Goal: Navigation & Orientation: Find specific page/section

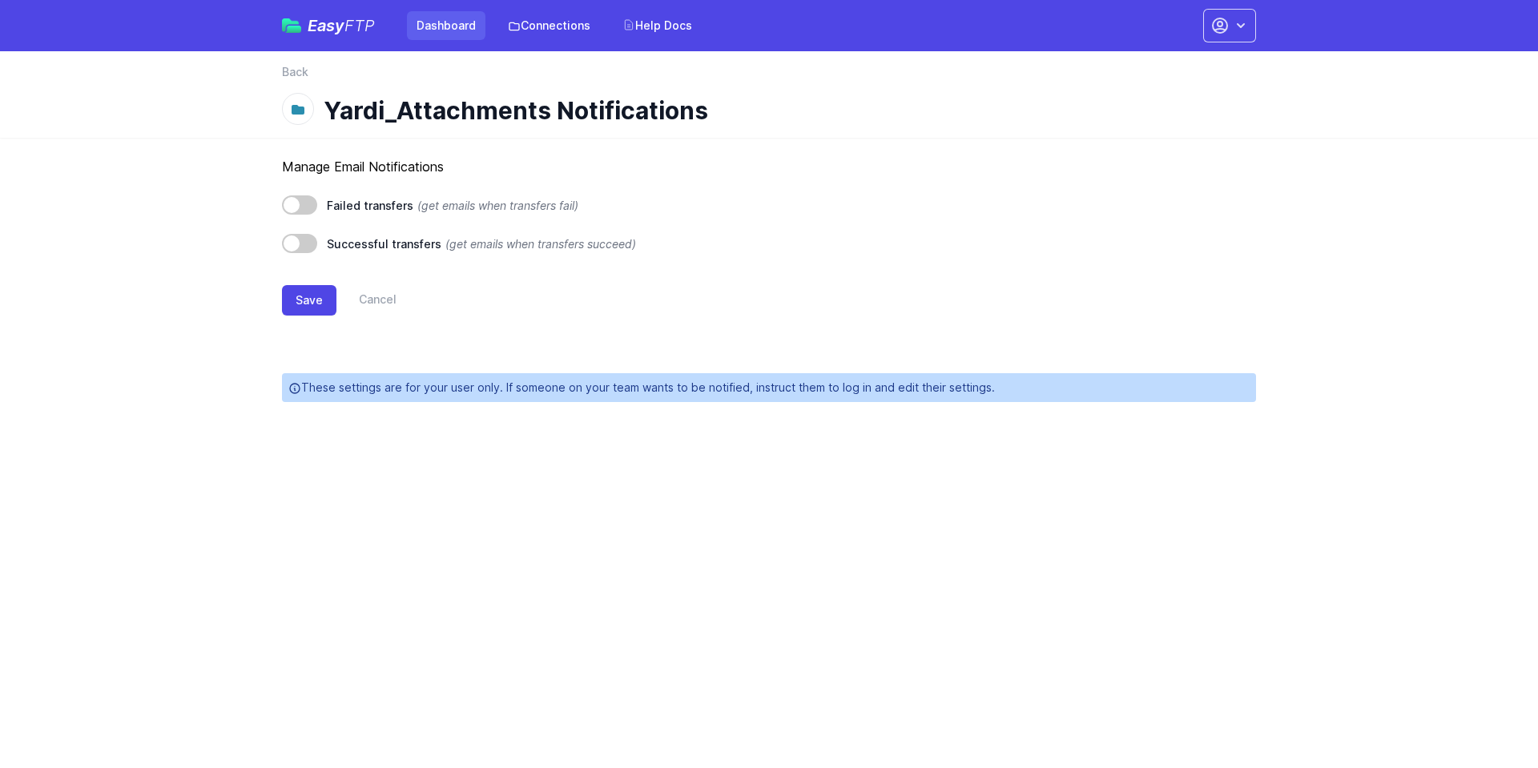
click at [439, 23] on link "Dashboard" at bounding box center [446, 25] width 78 height 29
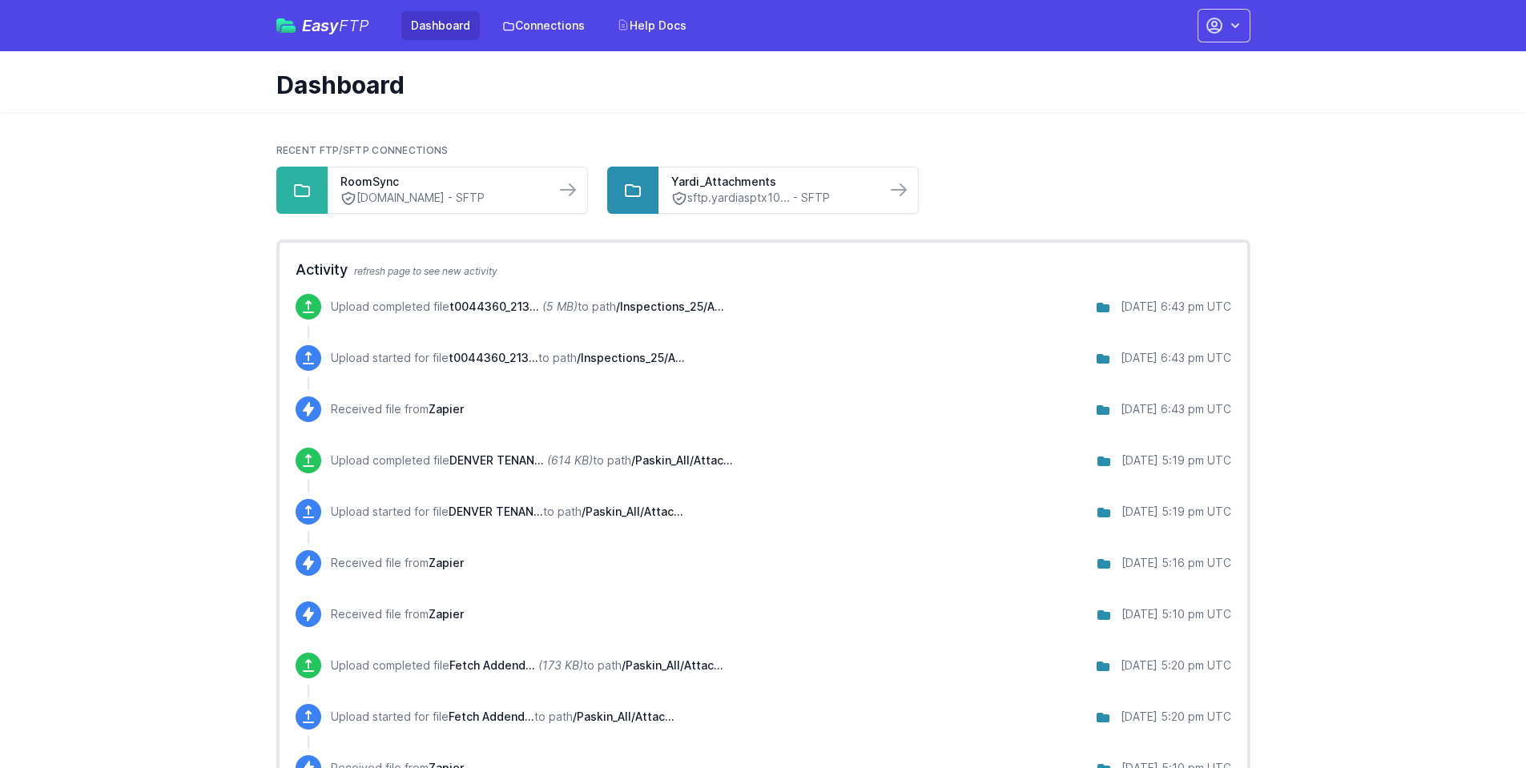
click at [1280, 106] on header "Dashboard" at bounding box center [763, 81] width 1526 height 61
click at [452, 26] on link "Dashboard" at bounding box center [440, 25] width 78 height 29
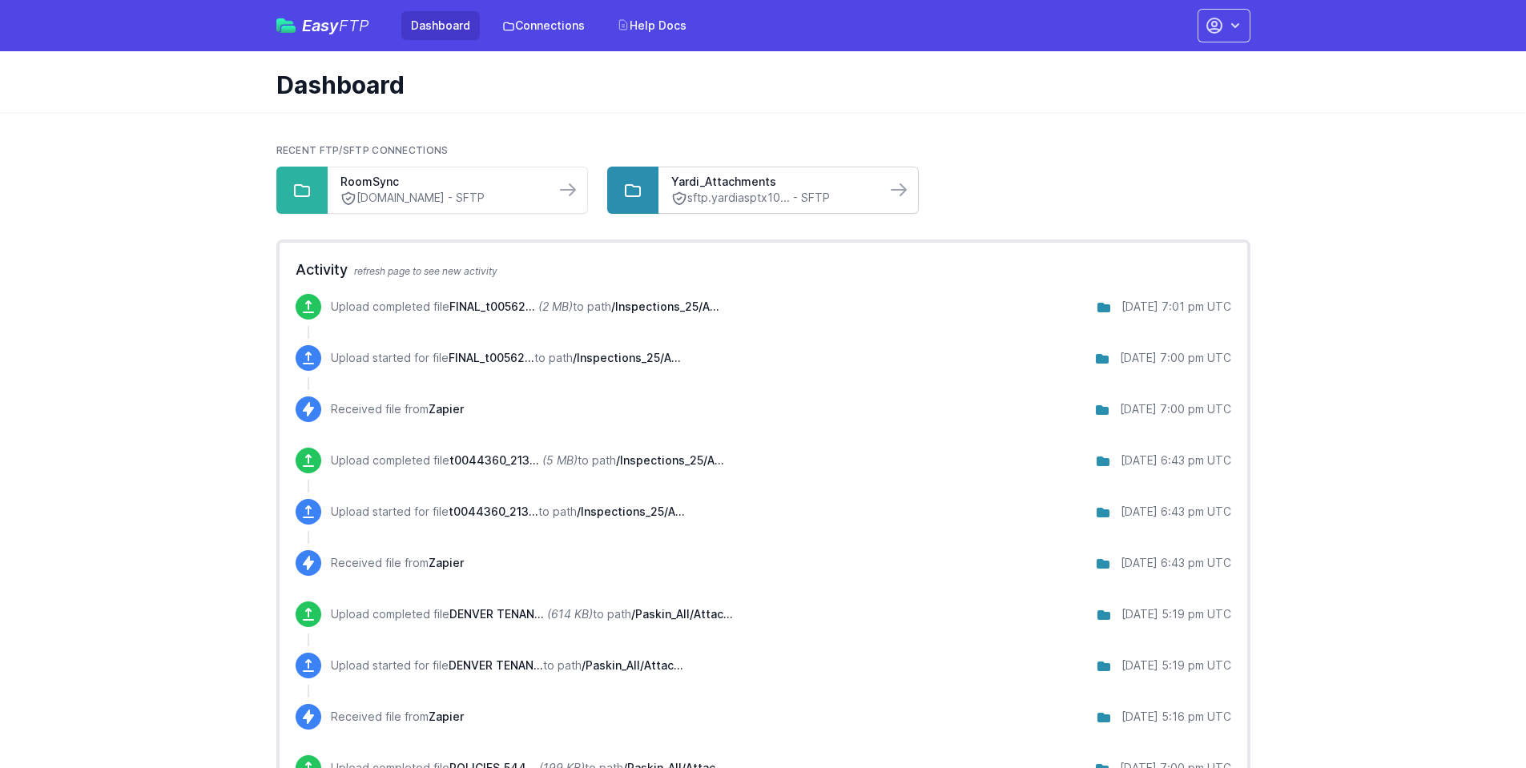
click at [724, 172] on div "Yardi_Attachments sftp.yardiasptx10... - SFTP" at bounding box center [771, 190] width 227 height 46
click at [715, 199] on link "sftp.yardiasptx10... - SFTP" at bounding box center [772, 198] width 202 height 17
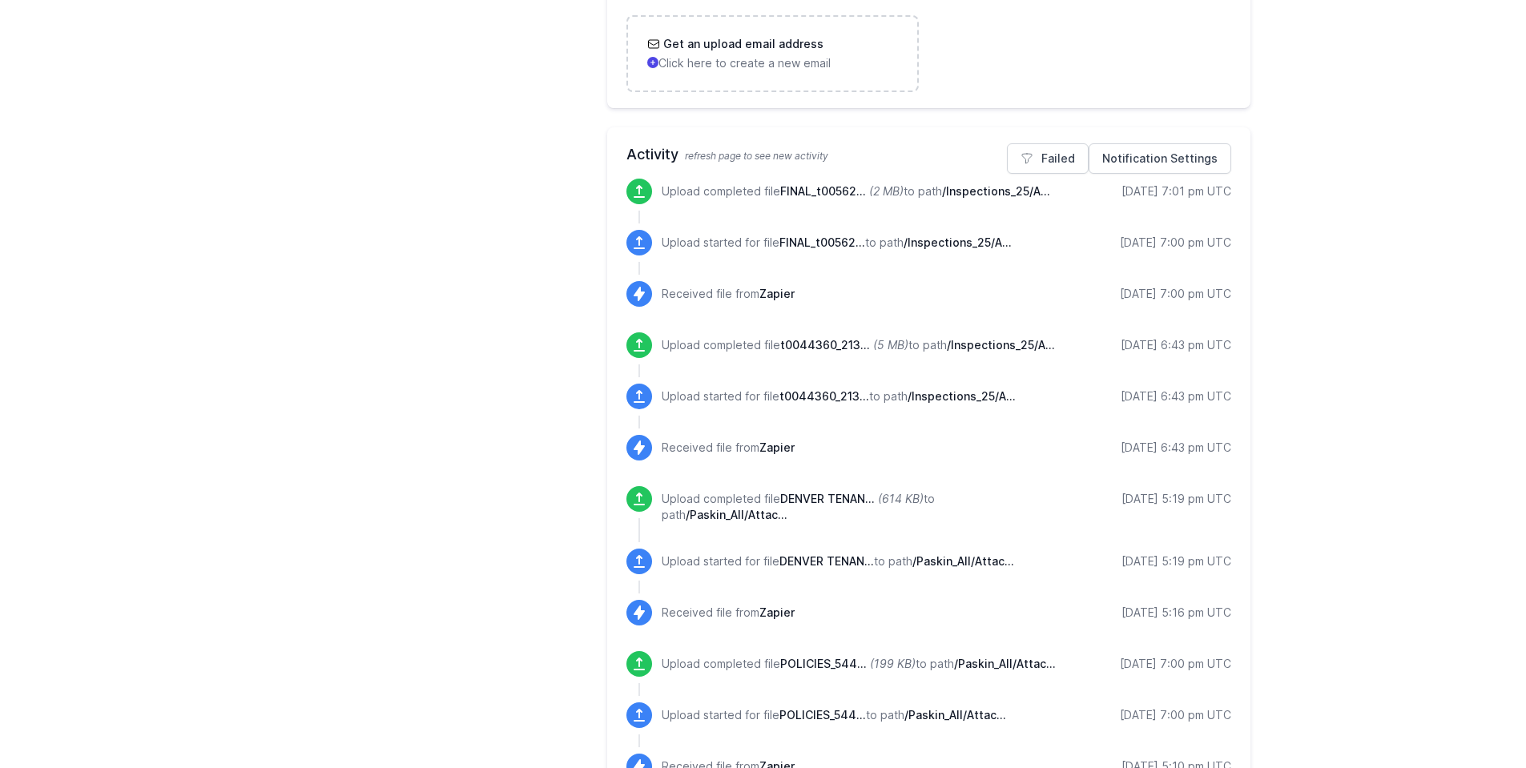
scroll to position [801, 0]
